Goal: Transaction & Acquisition: Book appointment/travel/reservation

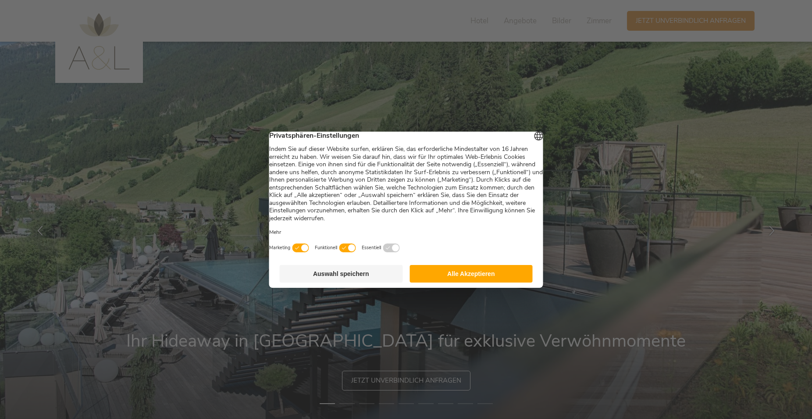
click at [460, 279] on button "Alle Akzeptieren" at bounding box center [470, 274] width 123 height 18
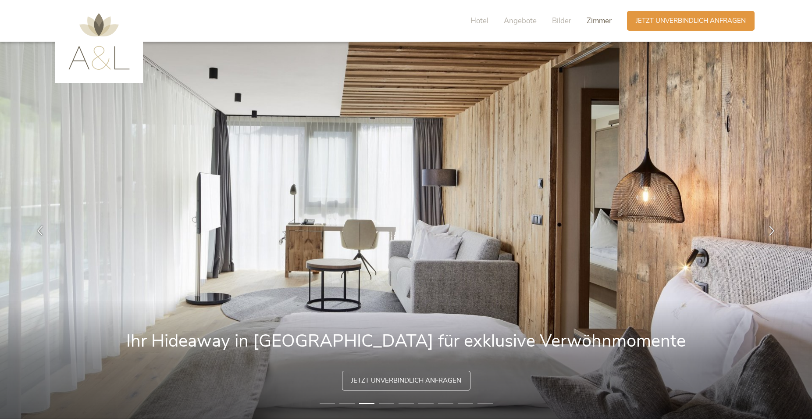
click at [600, 24] on span "Zimmer" at bounding box center [598, 21] width 25 height 10
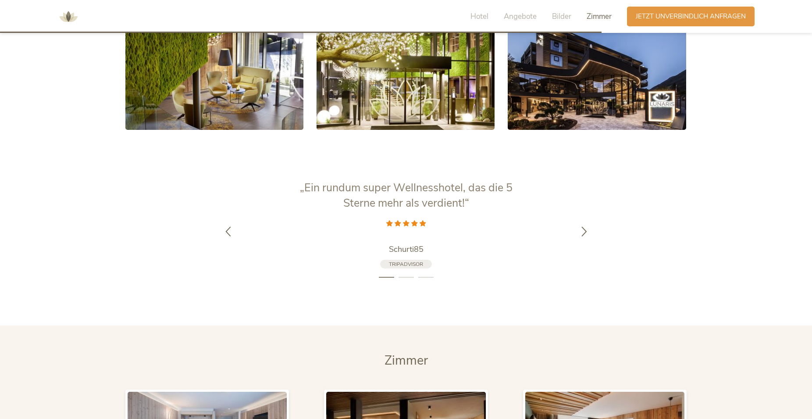
scroll to position [2085, 0]
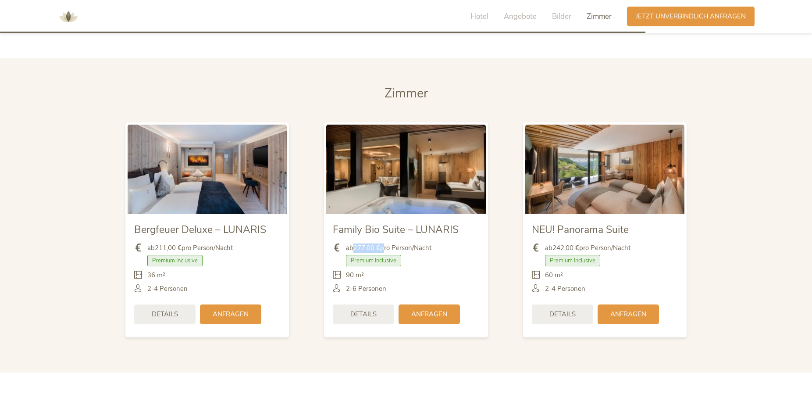
drag, startPoint x: 355, startPoint y: 234, endPoint x: 383, endPoint y: 234, distance: 27.6
click at [383, 243] on span "ab 277,00 € pro Person/Nacht" at bounding box center [388, 247] width 85 height 9
click at [440, 270] on div "90 m²" at bounding box center [406, 277] width 146 height 14
drag, startPoint x: 149, startPoint y: 217, endPoint x: 234, endPoint y: 219, distance: 85.9
click at [234, 223] on span "Bergfeuer Deluxe – LUNARIS" at bounding box center [200, 230] width 132 height 14
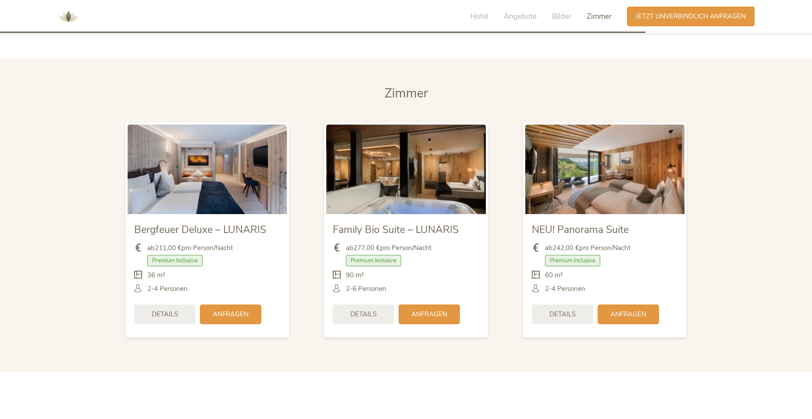
click at [231, 243] on span "ab 211,00 € pro Person/Nacht" at bounding box center [189, 247] width 85 height 9
drag, startPoint x: 176, startPoint y: 234, endPoint x: 152, endPoint y: 234, distance: 24.1
click at [152, 243] on span "ab 211,00 € pro Person/Nacht" at bounding box center [189, 247] width 85 height 9
click at [258, 255] on div "Premium Inclusive" at bounding box center [207, 263] width 146 height 16
drag, startPoint x: 157, startPoint y: 233, endPoint x: 189, endPoint y: 233, distance: 32.0
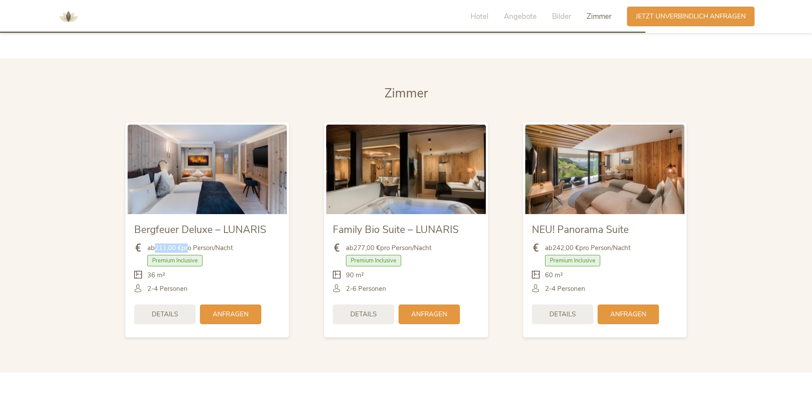
click at [189, 243] on span "ab 211,00 € pro Person/Nacht" at bounding box center [189, 247] width 85 height 9
click at [235, 255] on div "Premium Inclusive" at bounding box center [207, 263] width 146 height 16
drag, startPoint x: 156, startPoint y: 234, endPoint x: 240, endPoint y: 234, distance: 83.7
click at [240, 243] on div "ab 211,00 € pro Person/Nacht" at bounding box center [207, 250] width 146 height 14
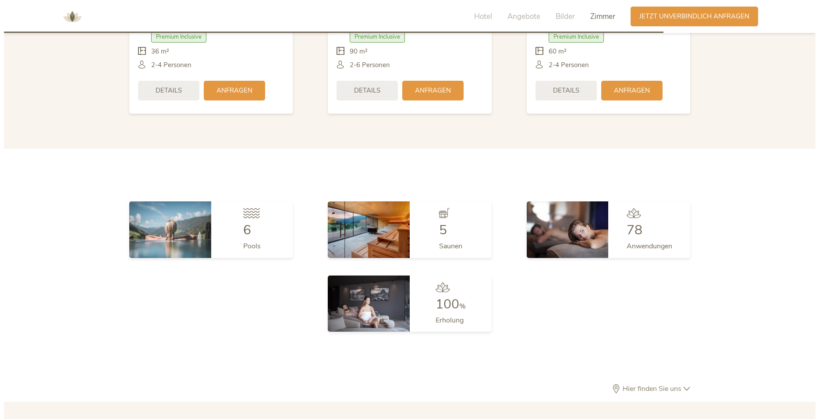
scroll to position [2040, 0]
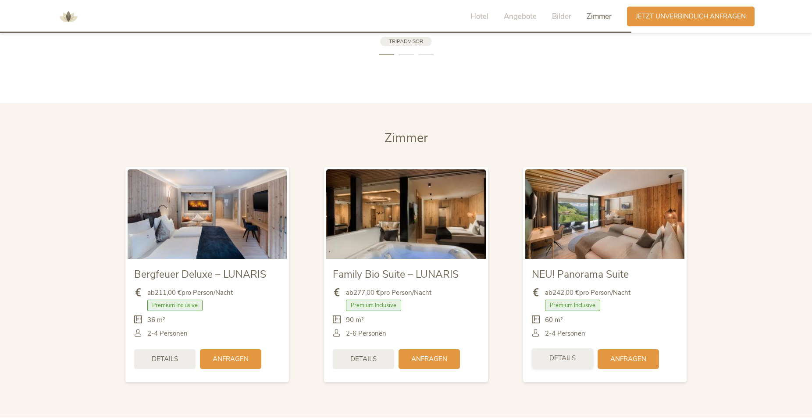
click at [567, 353] on span "Details" at bounding box center [562, 357] width 26 height 9
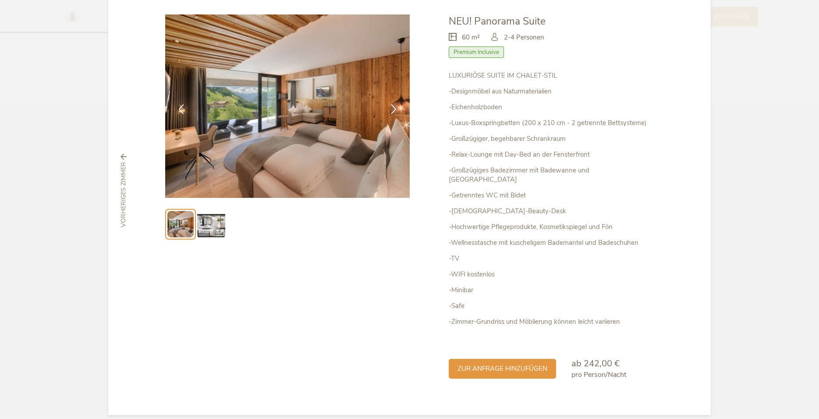
scroll to position [0, 0]
